Goal: Task Accomplishment & Management: Manage account settings

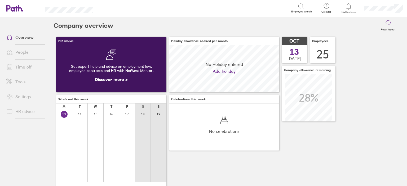
scroll to position [47, 110]
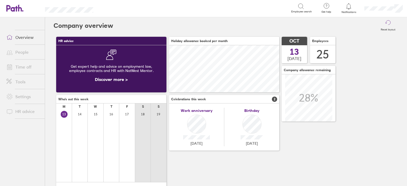
click at [30, 67] on link "Time off" at bounding box center [23, 67] width 43 height 11
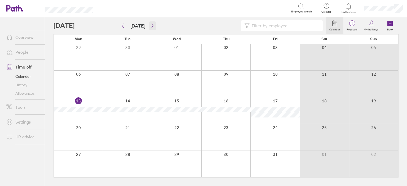
click at [152, 25] on icon "button" at bounding box center [153, 26] width 2 height 4
click at [149, 25] on button "button" at bounding box center [152, 25] width 7 height 9
